Goal: Task Accomplishment & Management: Manage account settings

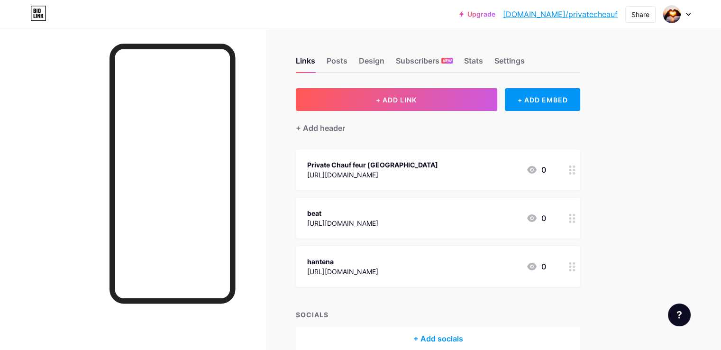
click at [680, 16] on div at bounding box center [676, 14] width 27 height 17
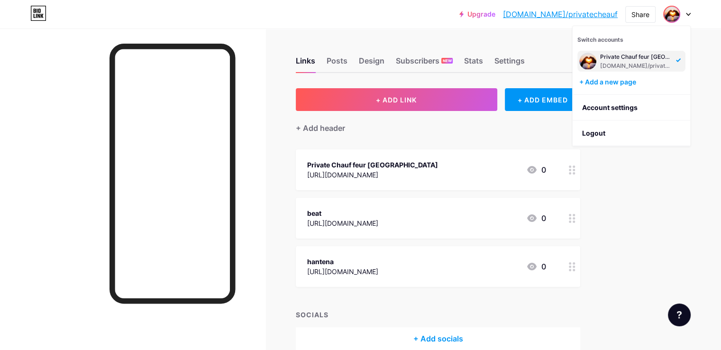
click at [645, 62] on div "[DOMAIN_NAME]/privatecheauf" at bounding box center [636, 66] width 73 height 8
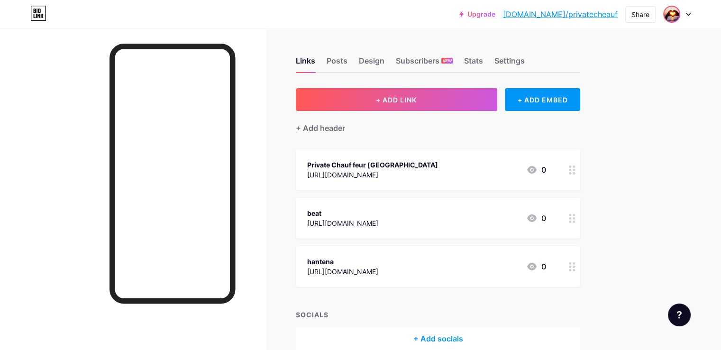
click at [673, 17] on img at bounding box center [671, 14] width 15 height 15
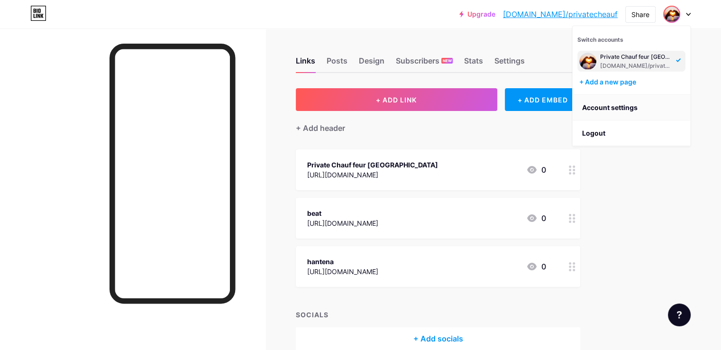
click at [610, 107] on link "Account settings" at bounding box center [630, 108] width 117 height 26
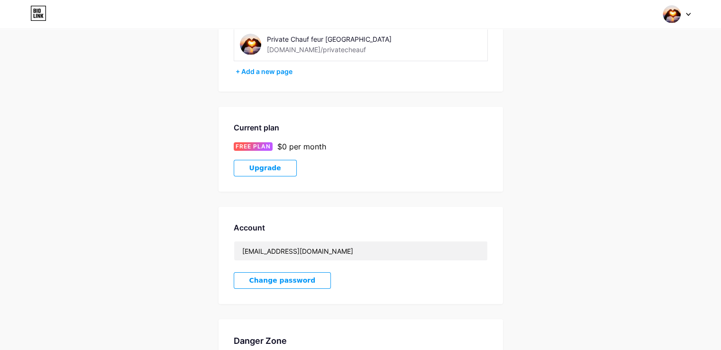
scroll to position [95, 0]
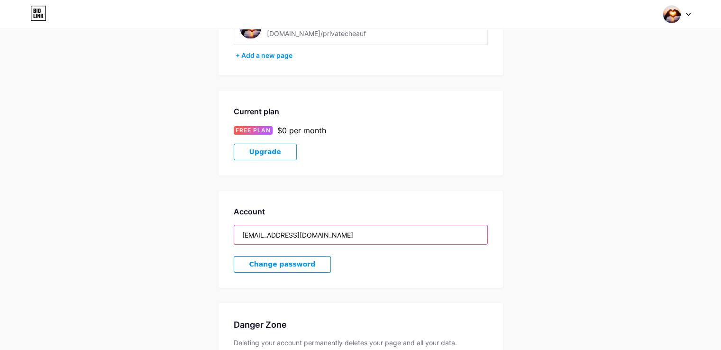
click at [338, 230] on input "[EMAIL_ADDRESS][DOMAIN_NAME]" at bounding box center [360, 234] width 253 height 19
click at [351, 233] on input "[EMAIL_ADDRESS][DOMAIN_NAME]" at bounding box center [360, 234] width 253 height 19
click at [352, 233] on input "[EMAIL_ADDRESS][DOMAIN_NAME]" at bounding box center [360, 234] width 253 height 19
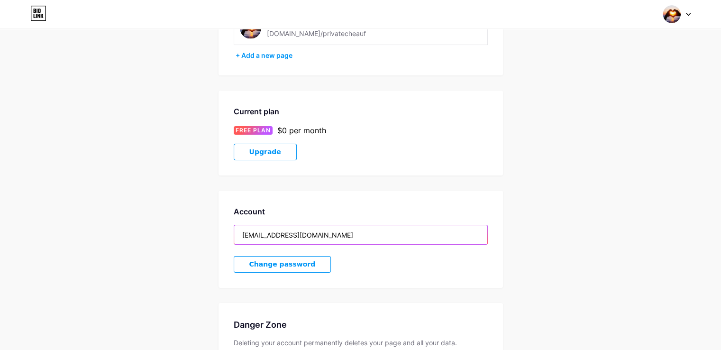
paste input "[EMAIL_ADDRESS]"
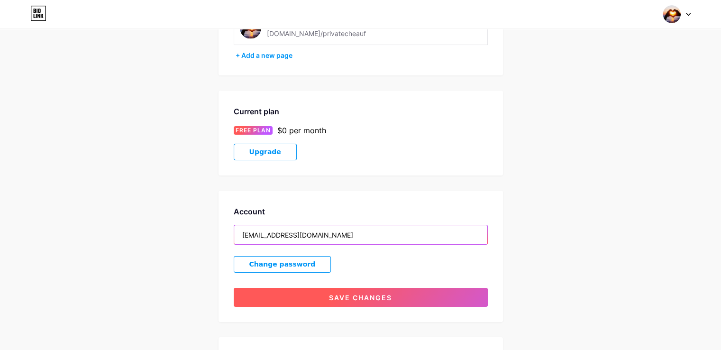
type input "[EMAIL_ADDRESS][DOMAIN_NAME]"
click at [364, 293] on span "Save changes" at bounding box center [360, 297] width 63 height 8
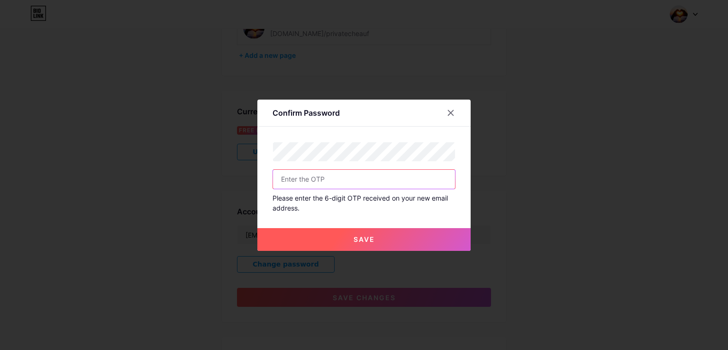
click at [328, 179] on input "text" at bounding box center [364, 179] width 182 height 19
click at [398, 171] on input "text" at bounding box center [364, 179] width 182 height 19
click at [449, 111] on icon at bounding box center [451, 113] width 8 height 8
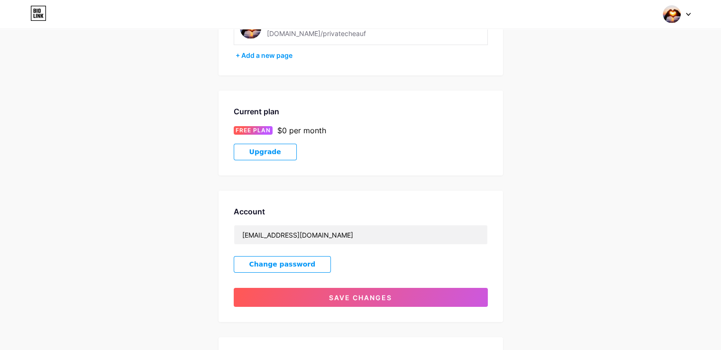
click at [280, 154] on button "Upgrade" at bounding box center [265, 152] width 63 height 17
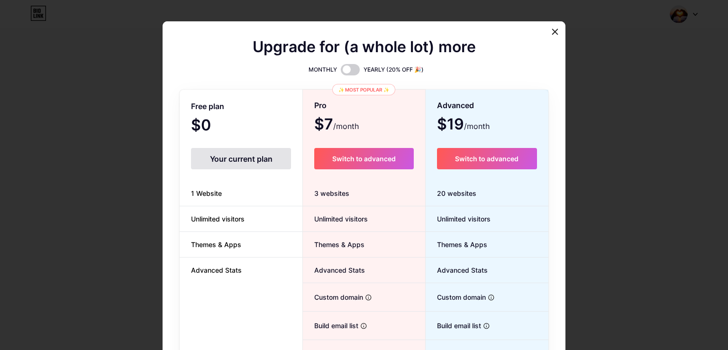
scroll to position [92, 0]
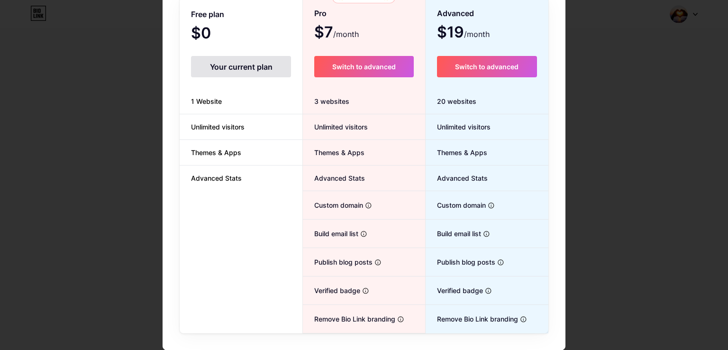
click at [226, 199] on div "Free plan $0 /month Your current plan 1 Website Unlimited visitors Themes & App…" at bounding box center [241, 166] width 123 height 334
click at [233, 196] on div "Free plan $0 /month Your current plan 1 Website Unlimited visitors Themes & App…" at bounding box center [241, 166] width 123 height 334
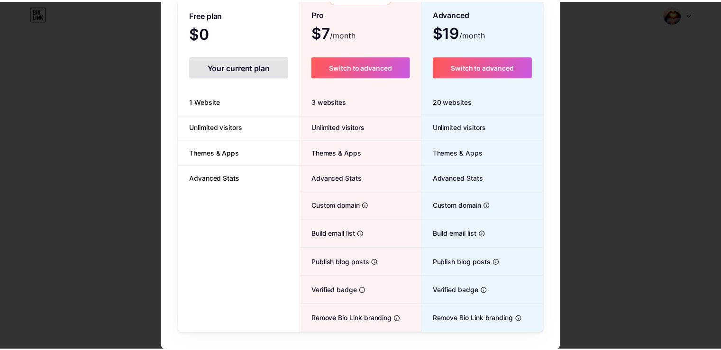
scroll to position [0, 0]
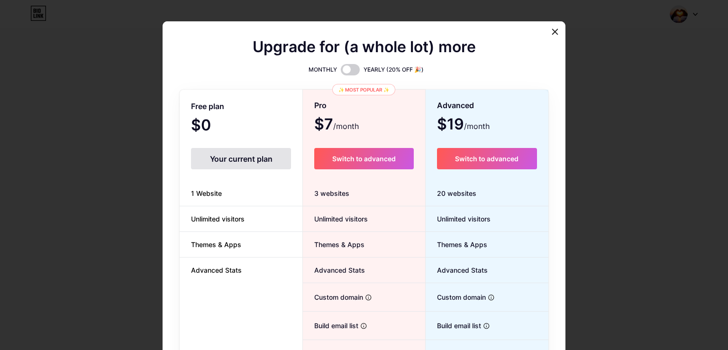
click at [243, 163] on div "Your current plan" at bounding box center [241, 158] width 100 height 21
click at [551, 35] on icon at bounding box center [555, 32] width 8 height 8
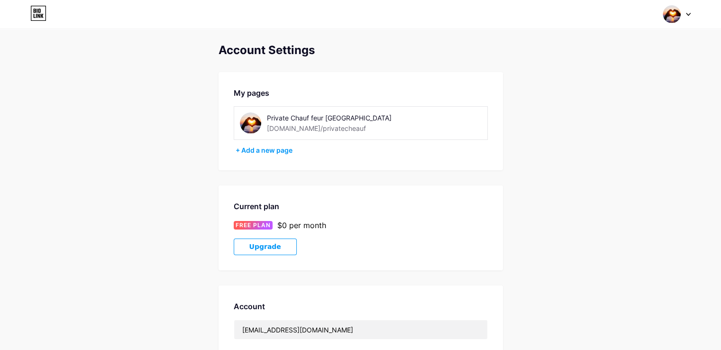
click at [683, 15] on div at bounding box center [676, 14] width 27 height 17
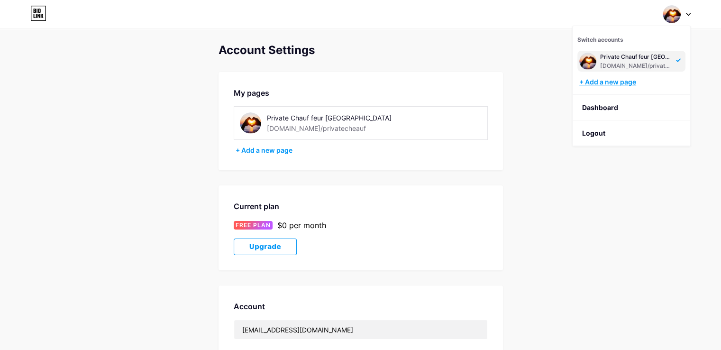
click at [611, 85] on div "+ Add a new page" at bounding box center [632, 81] width 106 height 9
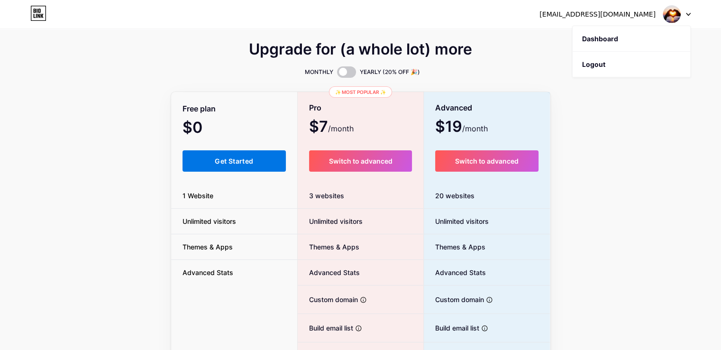
click at [223, 164] on span "Get Started" at bounding box center [234, 161] width 38 height 8
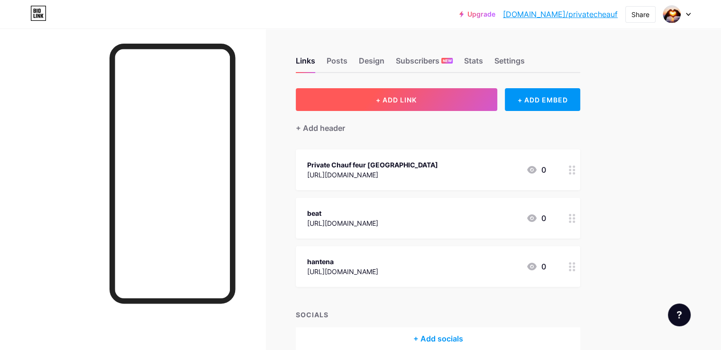
click at [416, 97] on span "+ ADD LINK" at bounding box center [396, 100] width 41 height 8
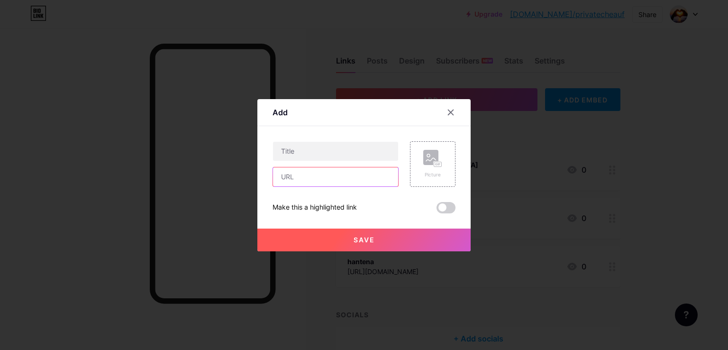
drag, startPoint x: 328, startPoint y: 179, endPoint x: 347, endPoint y: 184, distance: 20.2
click at [329, 178] on input "text" at bounding box center [335, 176] width 125 height 19
type input "[URL][DOMAIN_NAME]"
click at [322, 149] on input "text" at bounding box center [335, 151] width 125 height 19
click at [313, 152] on input "text" at bounding box center [335, 151] width 125 height 19
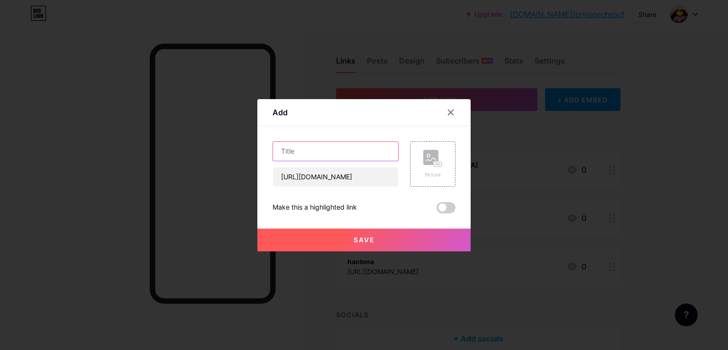
paste input "[GEOGRAPHIC_DATA]"
type input "[GEOGRAPHIC_DATA]"
click at [358, 237] on span "Save" at bounding box center [363, 239] width 21 height 8
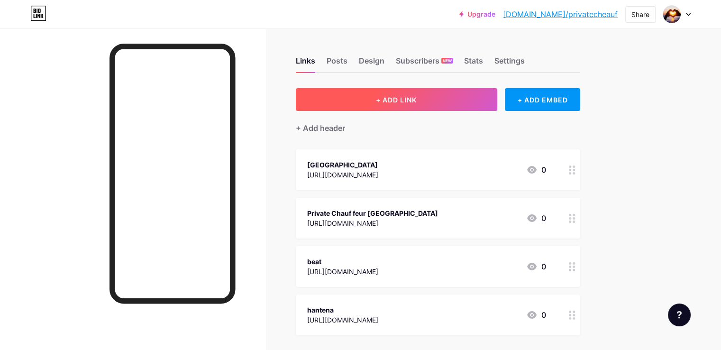
click at [416, 102] on span "+ ADD LINK" at bounding box center [396, 100] width 41 height 8
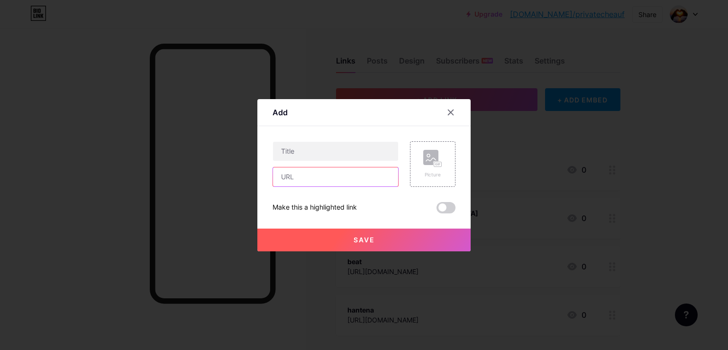
click at [307, 183] on input "text" at bounding box center [335, 176] width 125 height 19
paste input "[URL][DOMAIN_NAME]"
type input "[URL][DOMAIN_NAME]"
click at [333, 145] on input "text" at bounding box center [335, 151] width 125 height 19
click at [330, 151] on input "text" at bounding box center [335, 151] width 125 height 19
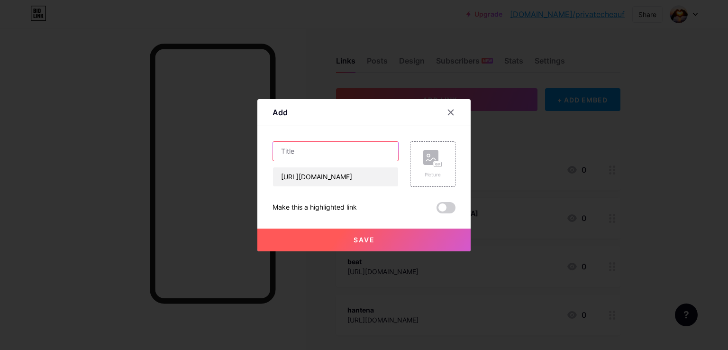
click at [330, 151] on input "text" at bounding box center [335, 151] width 125 height 19
type input "about"
click at [365, 239] on span "Save" at bounding box center [363, 239] width 21 height 8
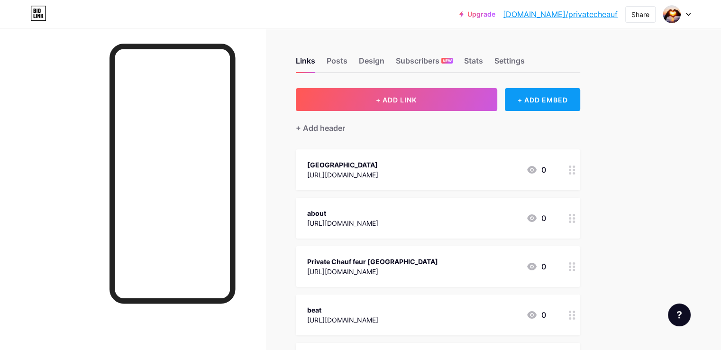
click at [575, 96] on div "+ ADD EMBED" at bounding box center [542, 99] width 75 height 23
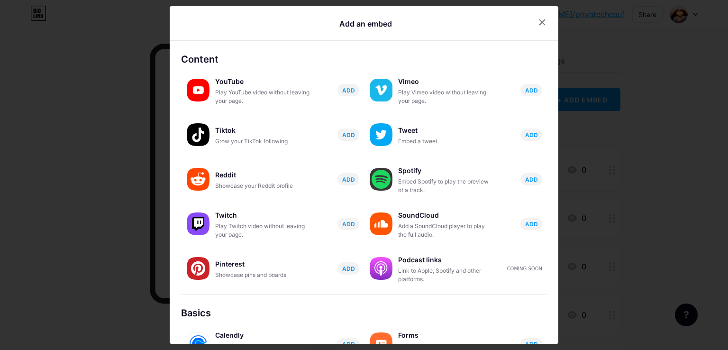
click at [545, 20] on div at bounding box center [553, 22] width 40 height 17
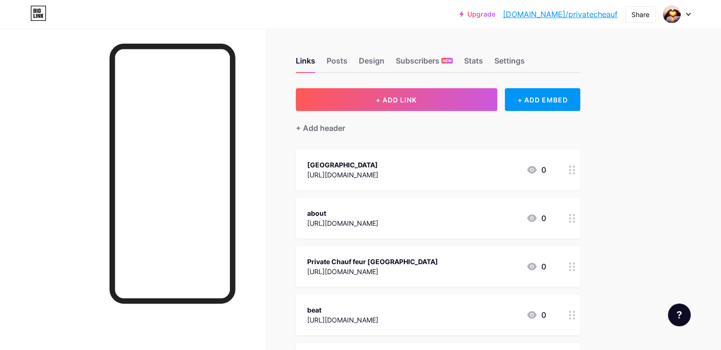
click at [589, 16] on link "[DOMAIN_NAME]/privatecheauf" at bounding box center [560, 14] width 115 height 11
